Goal: Download file/media

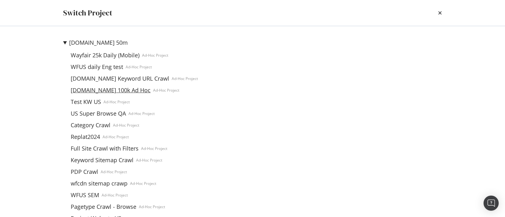
click at [130, 91] on link "[DOMAIN_NAME] 100k Ad Hoc" at bounding box center [110, 90] width 85 height 7
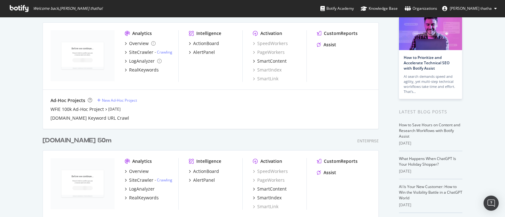
scroll to position [157, 0]
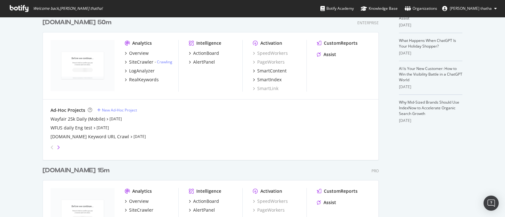
click at [57, 147] on icon "angle-right" at bounding box center [58, 147] width 3 height 5
click at [84, 119] on div "[DOMAIN_NAME] 100k Ad Hoc" at bounding box center [81, 119] width 63 height 6
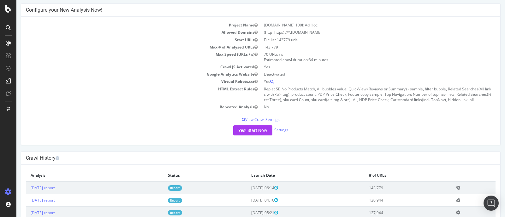
scroll to position [39, 0]
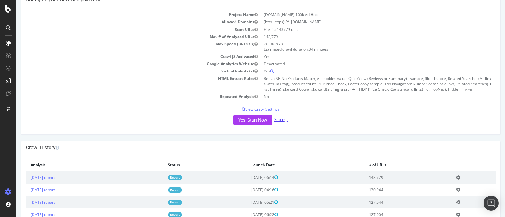
click at [280, 118] on link "Settings" at bounding box center [281, 119] width 14 height 5
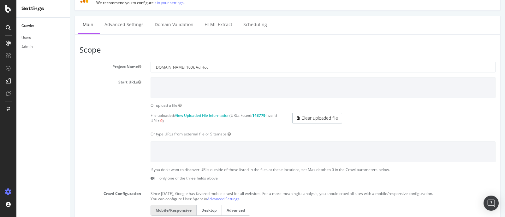
scroll to position [39, 0]
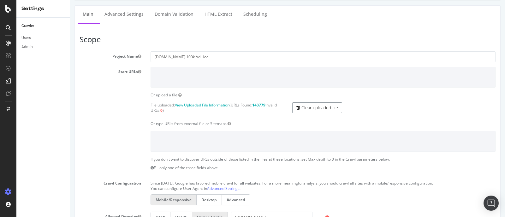
click at [306, 107] on link "Clear uploaded file" at bounding box center [317, 108] width 50 height 11
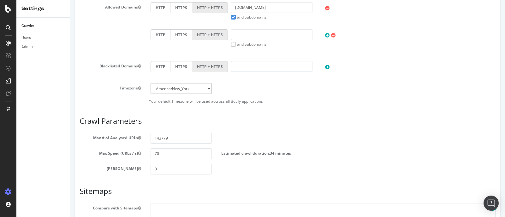
scroll to position [314, 0]
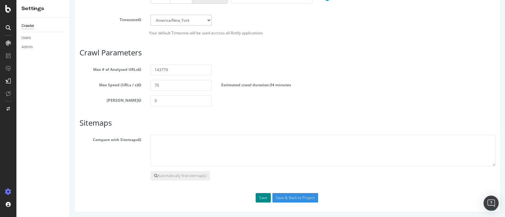
click at [258, 196] on button "Save" at bounding box center [263, 197] width 15 height 9
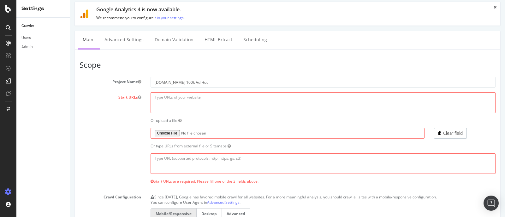
scroll to position [0, 0]
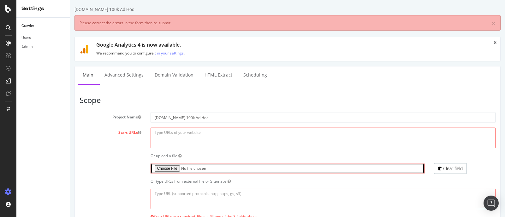
click at [163, 168] on input "file" at bounding box center [287, 168] width 274 height 11
click at [162, 166] on input "file" at bounding box center [287, 168] width 274 height 11
type input "C:\fakepath\missing_roadsign (5).txt"
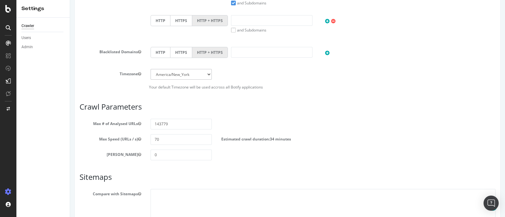
scroll to position [237, 0]
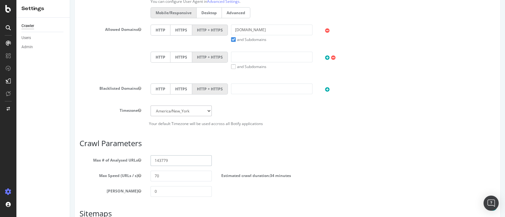
click at [165, 163] on input "143779" at bounding box center [181, 161] width 62 height 11
click at [173, 158] on input "143779" at bounding box center [181, 161] width 62 height 11
drag, startPoint x: 168, startPoint y: 161, endPoint x: 154, endPoint y: 162, distance: 14.9
click at [154, 162] on input "143779" at bounding box center [181, 161] width 62 height 11
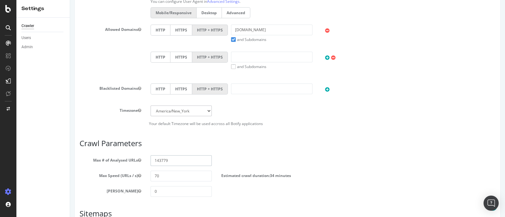
click at [172, 159] on input "143779" at bounding box center [181, 161] width 62 height 11
drag, startPoint x: 175, startPoint y: 160, endPoint x: 140, endPoint y: 157, distance: 34.8
click at [140, 157] on div "Max # of Analysed URLs 143779" at bounding box center [287, 161] width 425 height 11
paste input "37753"
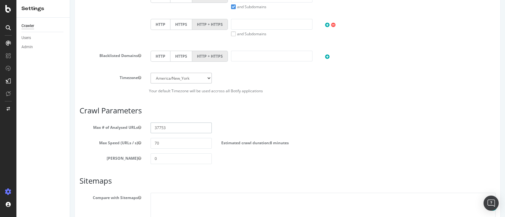
scroll to position [327, 0]
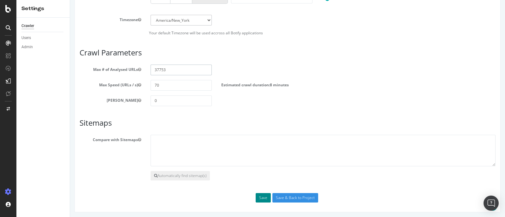
type input "37753"
click at [258, 196] on button "Save" at bounding box center [263, 197] width 15 height 9
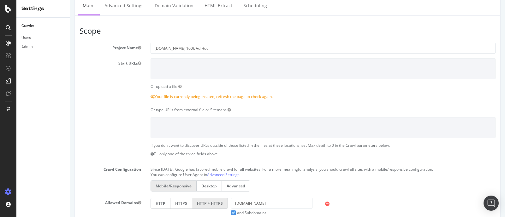
scroll to position [157, 0]
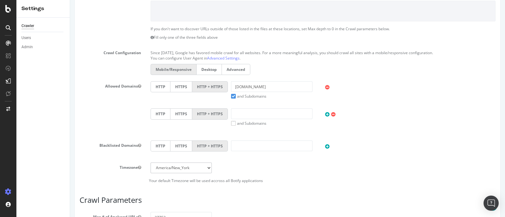
scroll to position [345, 0]
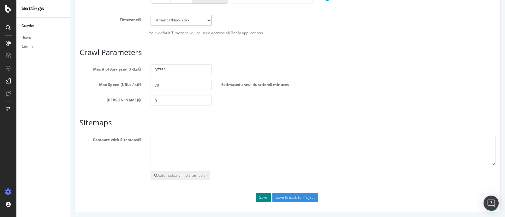
click at [257, 193] on button "Save" at bounding box center [263, 197] width 15 height 9
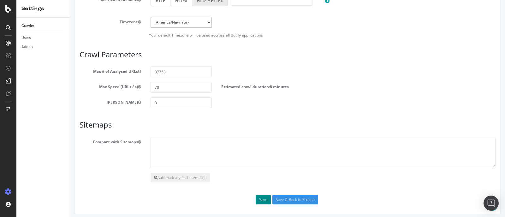
scroll to position [367, 0]
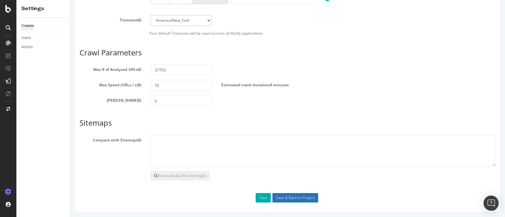
click at [288, 196] on input "Save & Back to Project" at bounding box center [295, 197] width 46 height 9
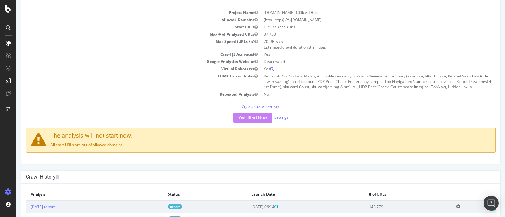
scroll to position [163, 0]
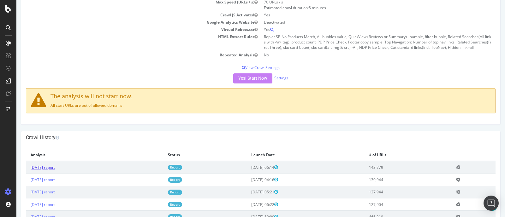
click at [53, 168] on link "[DATE] report" at bounding box center [43, 167] width 24 height 5
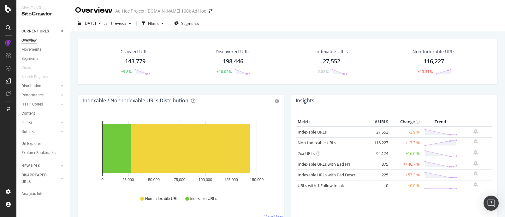
click at [133, 61] on div "143,779" at bounding box center [135, 61] width 21 height 8
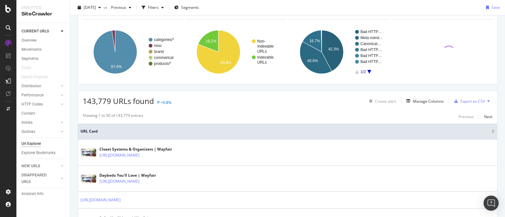
scroll to position [39, 0]
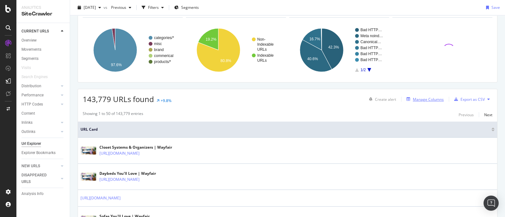
click at [424, 99] on div "Manage Columns" at bounding box center [428, 99] width 31 height 5
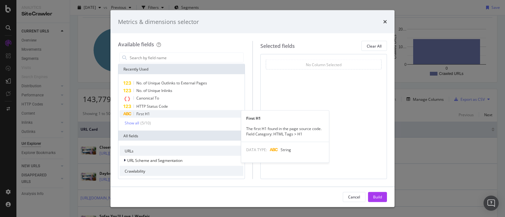
click at [155, 116] on div "First H1" at bounding box center [182, 114] width 124 height 8
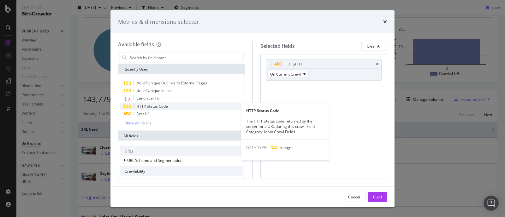
click at [153, 107] on span "HTTP Status Code" at bounding box center [152, 106] width 32 height 5
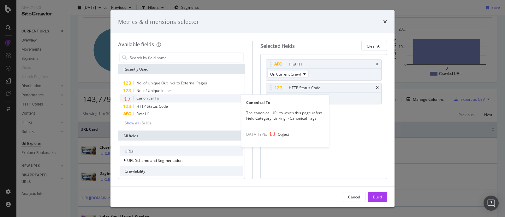
click at [153, 98] on span "Canonical To" at bounding box center [147, 98] width 23 height 5
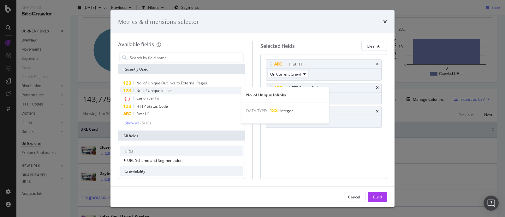
click at [156, 91] on span "No. of Unique Inlinks" at bounding box center [154, 90] width 36 height 5
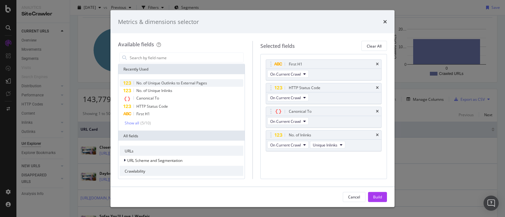
click at [165, 83] on span "No. of Unique Outlinks to External Pages" at bounding box center [171, 82] width 71 height 5
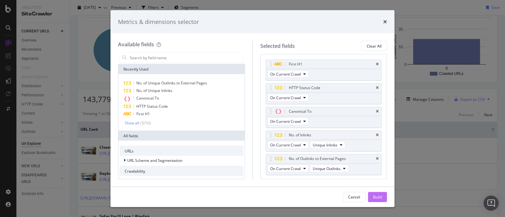
click at [377, 200] on div "Build" at bounding box center [377, 196] width 9 height 9
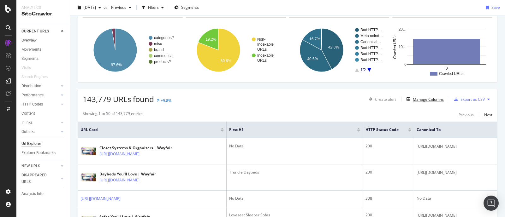
scroll to position [27, 0]
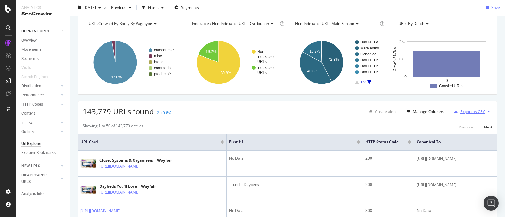
click at [469, 110] on div "Export as CSV" at bounding box center [472, 111] width 24 height 5
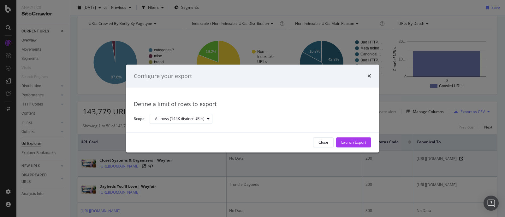
drag, startPoint x: 358, startPoint y: 145, endPoint x: 363, endPoint y: 155, distance: 11.4
click at [358, 145] on div "Launch Export" at bounding box center [353, 142] width 25 height 5
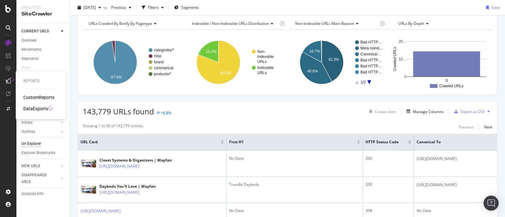
click at [27, 108] on div "DataExports" at bounding box center [35, 109] width 25 height 6
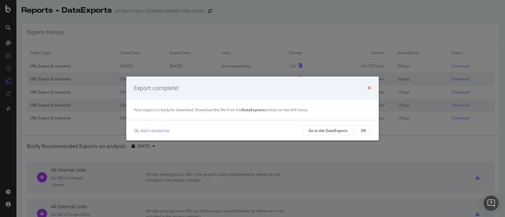
click at [368, 87] on icon "times" at bounding box center [369, 87] width 4 height 5
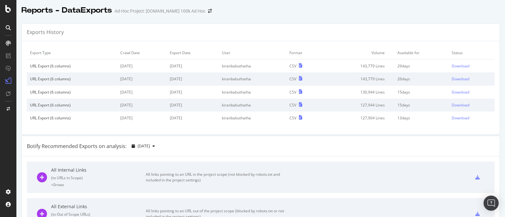
click at [235, 146] on div "Botify Recommended Exports on analysis: [DATE]" at bounding box center [261, 146] width 478 height 21
